Goal: Task Accomplishment & Management: Use online tool/utility

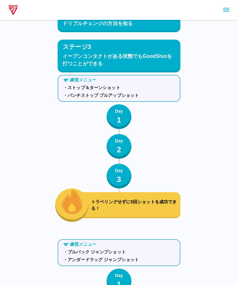
scroll to position [751, 0]
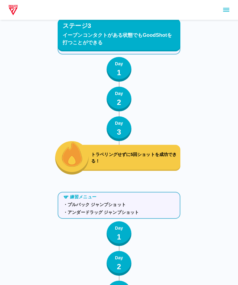
click at [129, 73] on button "Day 1" at bounding box center [119, 69] width 25 height 25
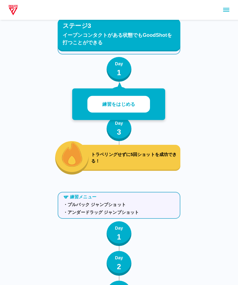
click at [125, 67] on button "Day 1" at bounding box center [119, 69] width 25 height 25
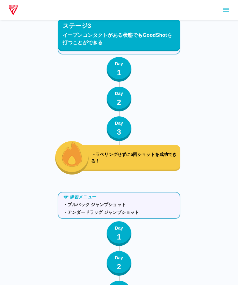
click at [129, 84] on div "練習メニュー ・ストップ＆ターンショット ・パンチストップ プルアップショット Day 1 Day 2 Day 3 トラベリングせずに5回ショットを成功できる！" at bounding box center [119, 100] width 123 height 150
click at [124, 107] on button "Day 2" at bounding box center [119, 99] width 25 height 25
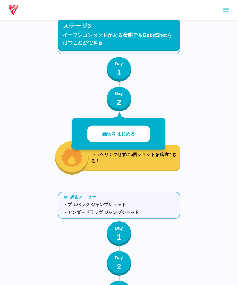
click at [125, 102] on button "Day 2" at bounding box center [119, 99] width 25 height 25
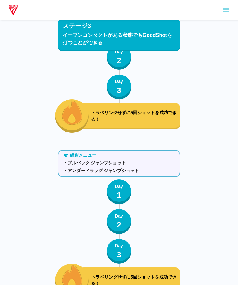
scroll to position [770, 0]
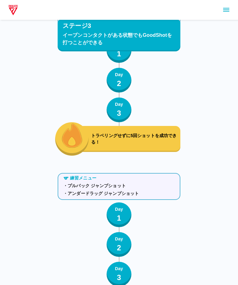
click at [122, 107] on p "Day" at bounding box center [119, 104] width 8 height 7
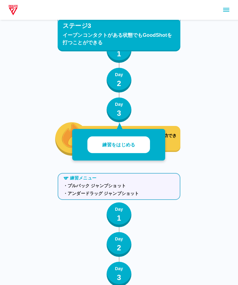
click at [127, 141] on button "練習をはじめる" at bounding box center [118, 145] width 63 height 17
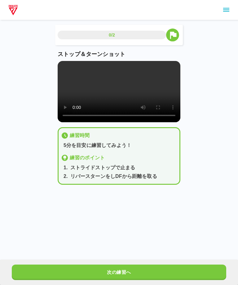
click at [120, 90] on video at bounding box center [119, 91] width 123 height 61
click at [126, 120] on video at bounding box center [119, 91] width 123 height 61
click at [119, 120] on video at bounding box center [119, 91] width 123 height 61
click at [153, 275] on button "次の練習へ" at bounding box center [119, 272] width 214 height 15
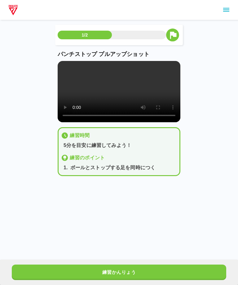
click at [149, 275] on button "練習かんりょう" at bounding box center [119, 272] width 214 height 15
click at [151, 268] on button "次の練習へ" at bounding box center [119, 272] width 214 height 15
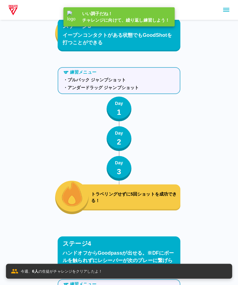
scroll to position [875, 0]
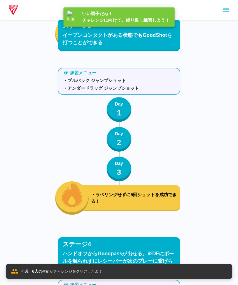
click at [114, 163] on button "Day 3" at bounding box center [119, 169] width 25 height 25
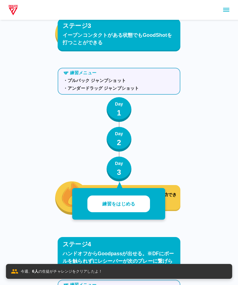
click at [134, 210] on button "練習をはじめる" at bounding box center [118, 204] width 63 height 17
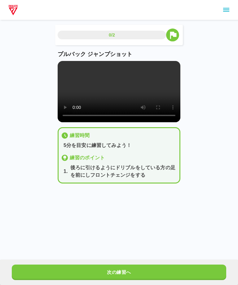
click at [119, 105] on video at bounding box center [119, 91] width 123 height 61
click at [165, 99] on video at bounding box center [119, 91] width 123 height 61
click at [165, 88] on video at bounding box center [119, 91] width 123 height 61
click at [146, 97] on video at bounding box center [119, 91] width 123 height 61
click at [164, 92] on video at bounding box center [119, 91] width 123 height 61
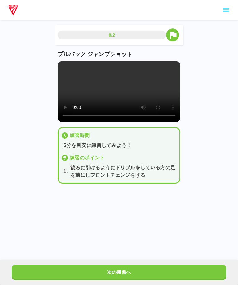
click at [29, 267] on button "次の練習へ" at bounding box center [119, 272] width 214 height 15
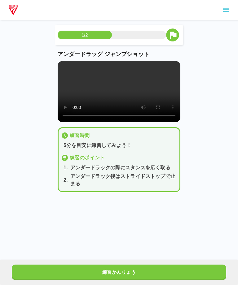
click at [129, 122] on video at bounding box center [119, 91] width 123 height 61
click at [38, 265] on button "練習かんりょう" at bounding box center [119, 272] width 214 height 15
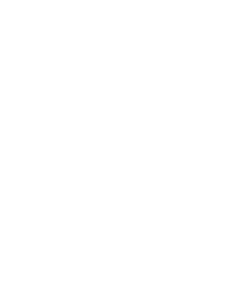
click at [32, 2] on html at bounding box center [119, 1] width 238 height 2
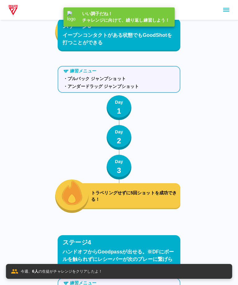
scroll to position [875, 0]
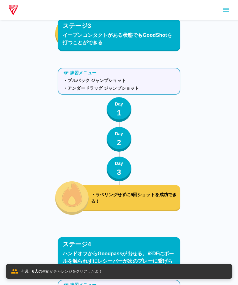
click at [82, 203] on img "button" at bounding box center [72, 194] width 21 height 25
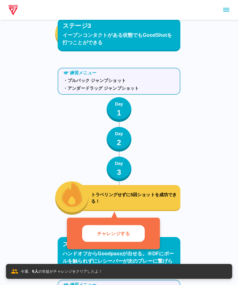
click at [126, 201] on p "トラベリングせずに5回ショットを成功できる！" at bounding box center [134, 198] width 87 height 13
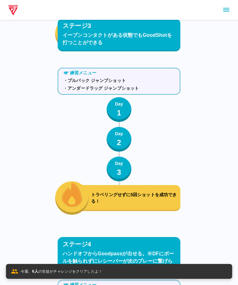
click at [108, 232] on div "ステージ1 drive＆kickの合わせ方 練習メニュー ・ダイブ ・ドリフト Day 1 Day 2 Day 3 ボールをファンブルせずショットを5回成功で…" at bounding box center [119, 150] width 123 height 1996
click at [105, 230] on div "ステージ1 drive＆kickの合わせ方 練習メニュー ・ダイブ ・ドリフト Day 1 Day 2 Day 3 ボールをファンブルせずショットを5回成功で…" at bounding box center [119, 150] width 123 height 1996
click at [106, 202] on p "トラベリングせずに5回ショットを成功できる！" at bounding box center [134, 198] width 87 height 13
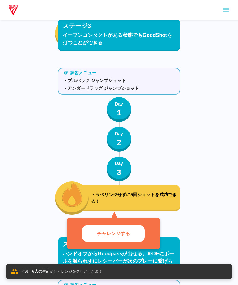
click at [111, 231] on p "チャレンジする" at bounding box center [113, 233] width 33 height 7
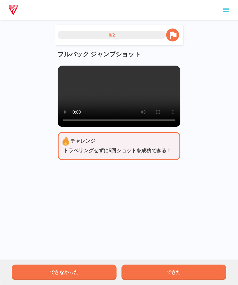
click at [0, 182] on html "0/2 プルバック ジャンプショット チャレンジ トラベリングせずに5回ショットを成功できる！ できなかった できた" at bounding box center [119, 100] width 238 height 200
click at [108, 105] on video at bounding box center [119, 96] width 123 height 61
click at [197, 272] on button "できた" at bounding box center [173, 272] width 105 height 15
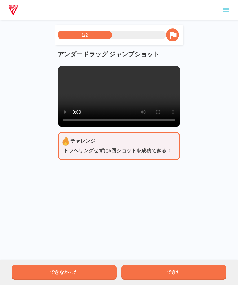
click at [90, 126] on video at bounding box center [119, 96] width 123 height 61
click at [121, 103] on video at bounding box center [119, 96] width 123 height 61
click at [115, 100] on video at bounding box center [119, 96] width 123 height 61
click at [180, 270] on button "できた" at bounding box center [173, 272] width 105 height 15
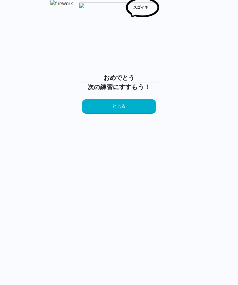
click at [90, 114] on button "とじる" at bounding box center [119, 106] width 74 height 15
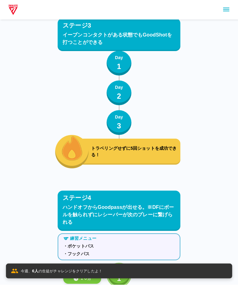
scroll to position [1027, 0]
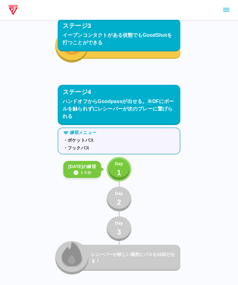
click at [120, 164] on p "Day" at bounding box center [119, 164] width 8 height 7
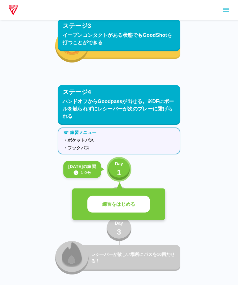
click at [97, 203] on button "練習をはじめる" at bounding box center [118, 204] width 63 height 17
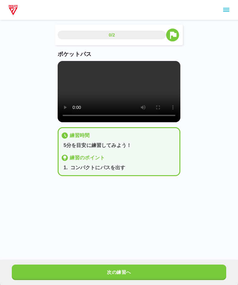
click at [113, 97] on video at bounding box center [119, 91] width 123 height 61
click at [69, 101] on video at bounding box center [119, 91] width 123 height 61
click at [179, 275] on button "次の練習へ" at bounding box center [119, 272] width 214 height 15
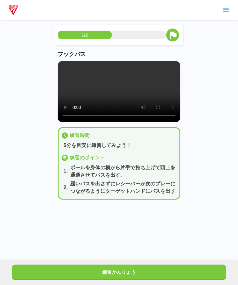
click at [123, 94] on video at bounding box center [119, 91] width 123 height 61
click at [119, 95] on video at bounding box center [119, 91] width 123 height 61
click at [137, 122] on video at bounding box center [119, 91] width 123 height 61
click at [115, 94] on video at bounding box center [119, 91] width 123 height 61
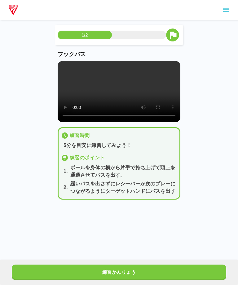
click at [169, 96] on video at bounding box center [119, 91] width 123 height 61
click at [25, 265] on button "練習かんりょう" at bounding box center [119, 272] width 214 height 15
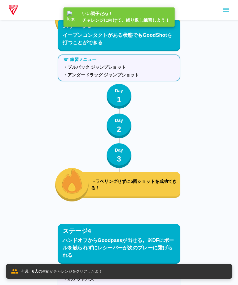
scroll to position [1054, 0]
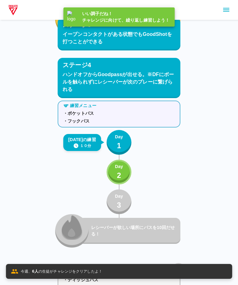
click at [221, 7] on button "sidemenu" at bounding box center [226, 10] width 11 height 11
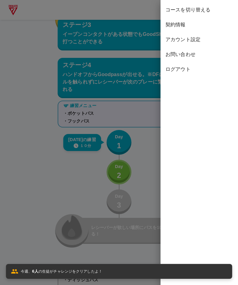
click at [8, 241] on div at bounding box center [119, 142] width 238 height 285
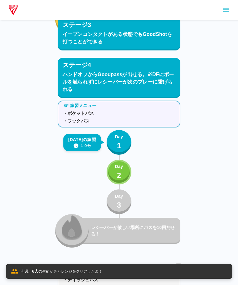
click at [32, 273] on p "今週、 6 人 の生徒がチャレンジをクリアしたよ！" at bounding box center [61, 272] width 81 height 6
click at [122, 164] on p "Day" at bounding box center [119, 167] width 8 height 7
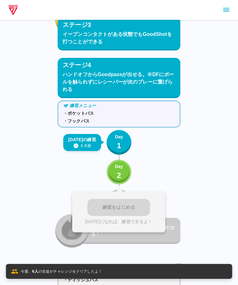
click at [141, 207] on div "練習をはじめる [DATE]になれば、練習できるよ！" at bounding box center [118, 212] width 93 height 41
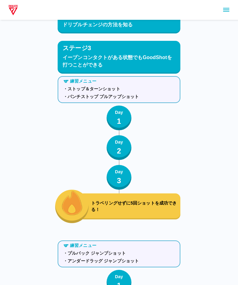
scroll to position [702, 0]
